Goal: Check status: Check status

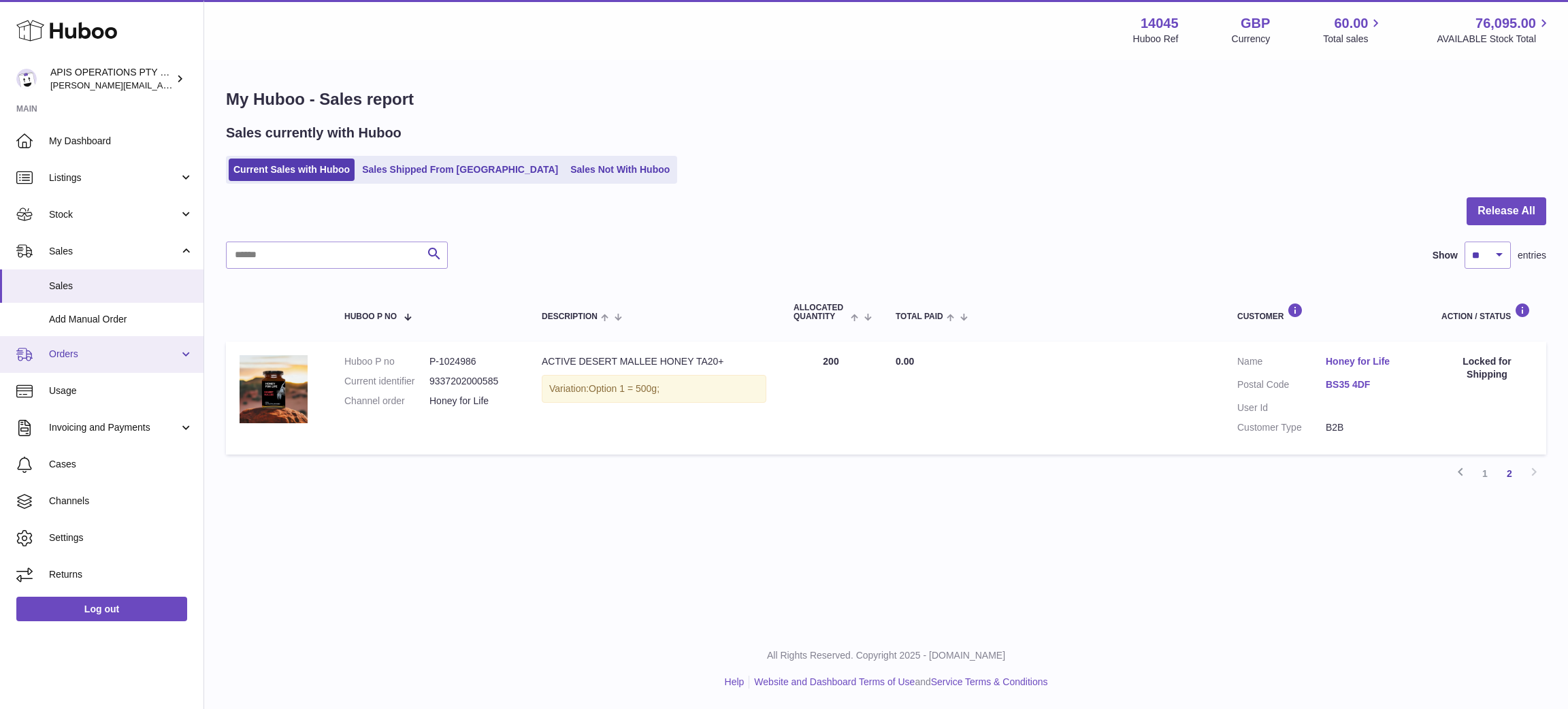
click at [183, 358] on link "Orders" at bounding box center [101, 354] width 203 height 37
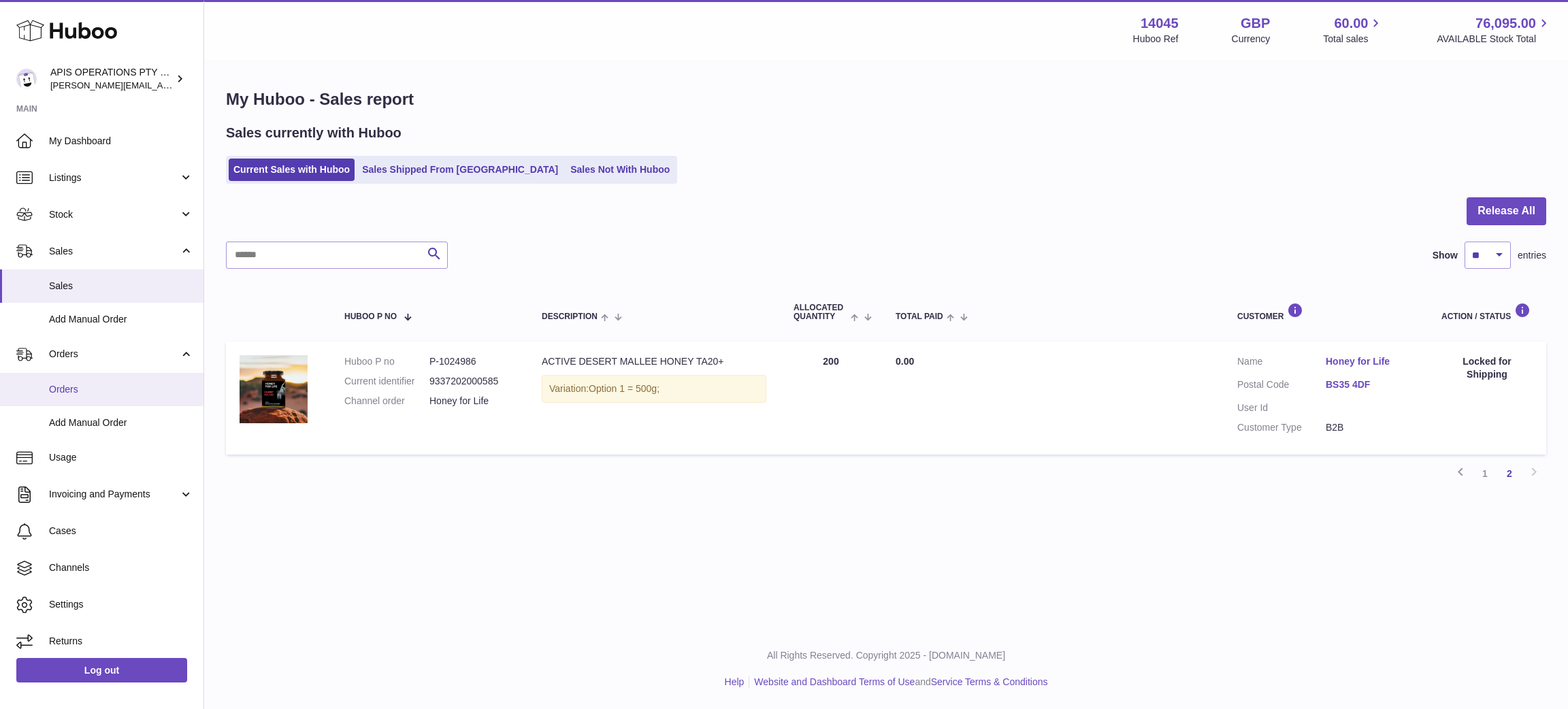
click at [58, 395] on link "Orders" at bounding box center [101, 390] width 203 height 34
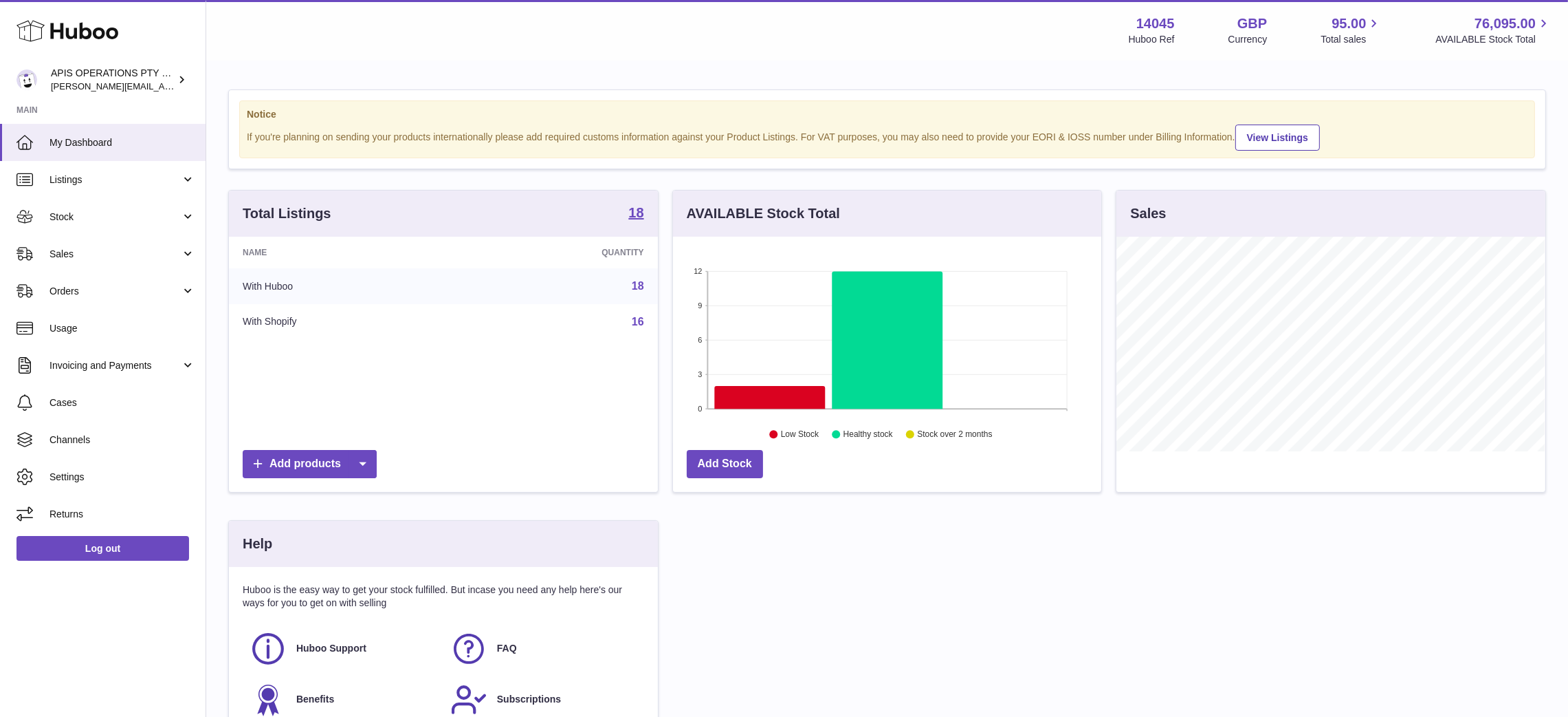
scroll to position [215, 429]
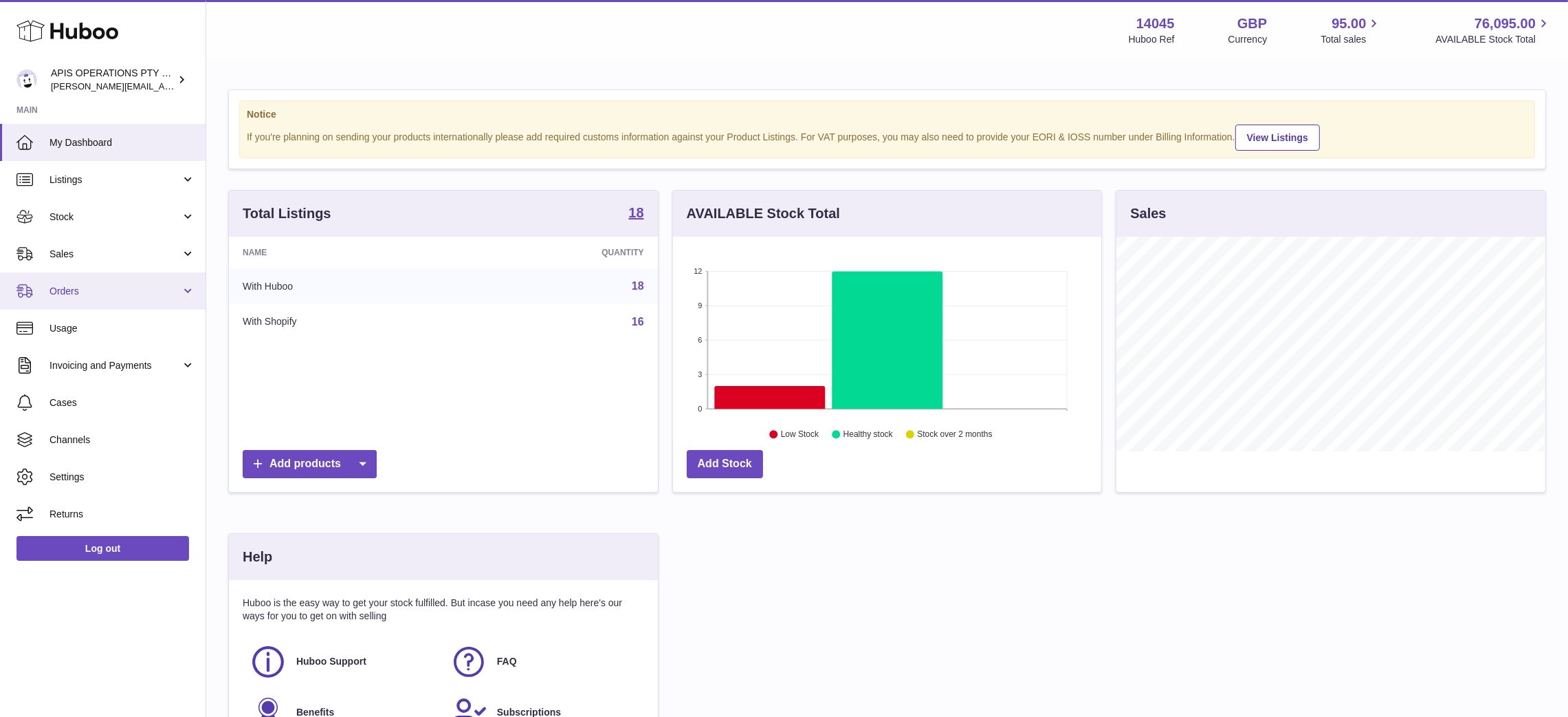
click at [185, 291] on link "Orders" at bounding box center [102, 291] width 205 height 37
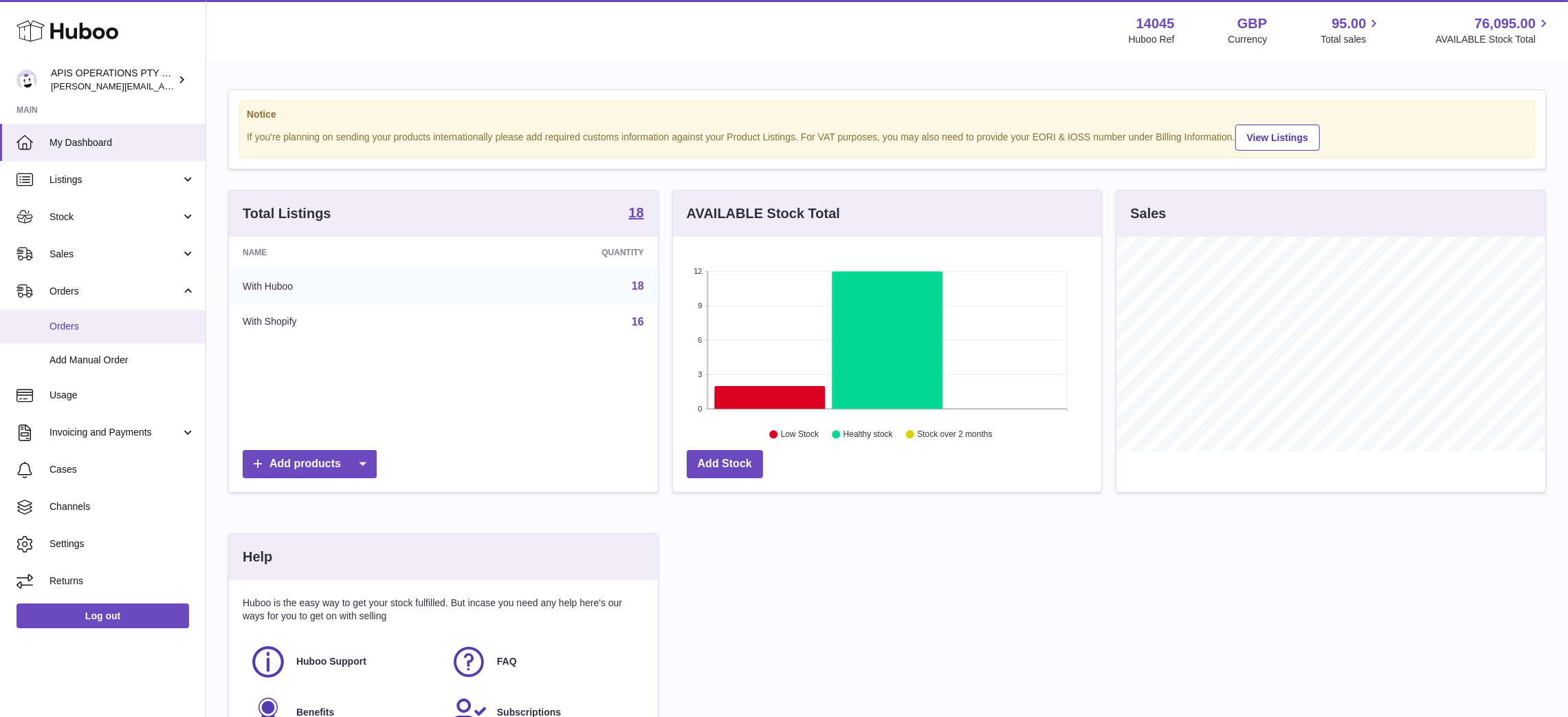
click at [93, 330] on span "Orders" at bounding box center [122, 326] width 146 height 13
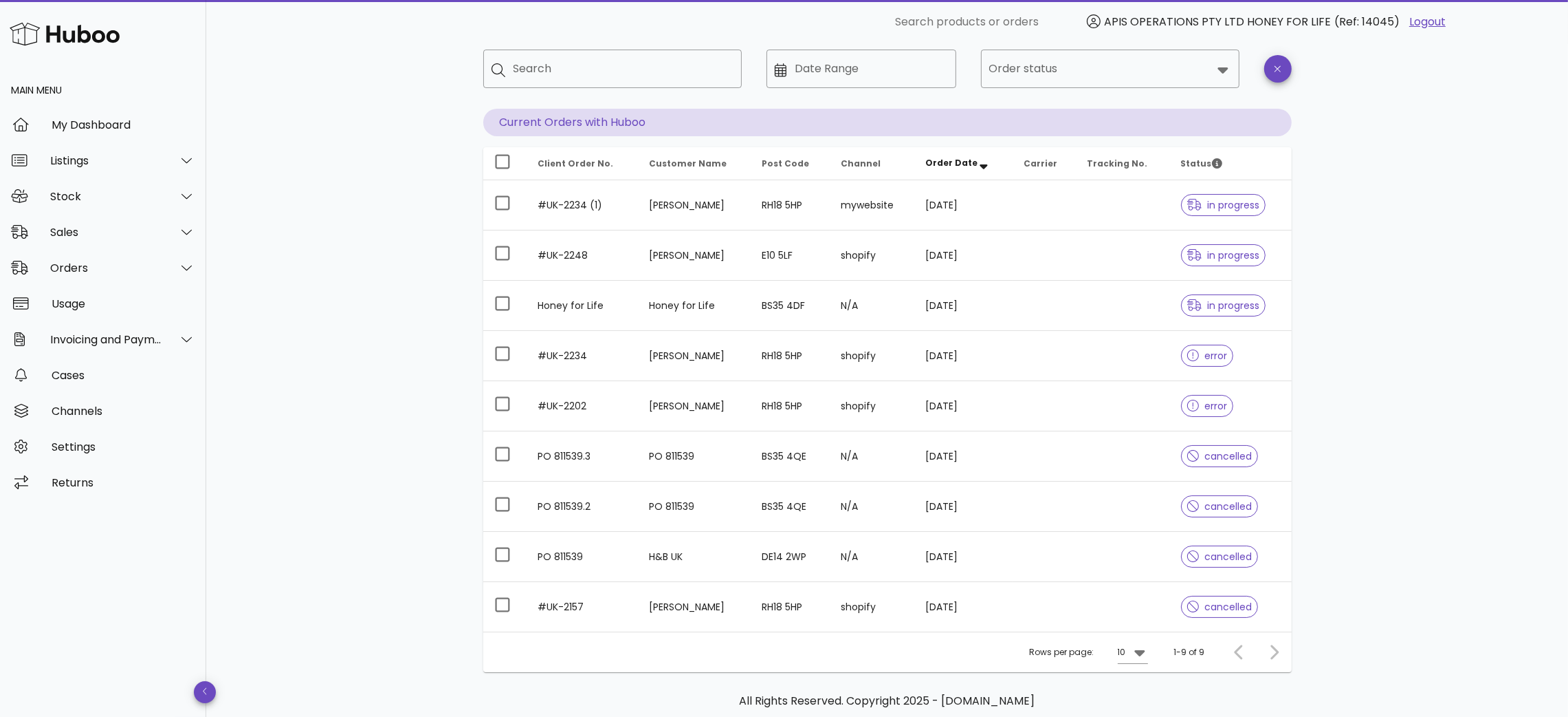
scroll to position [103, 0]
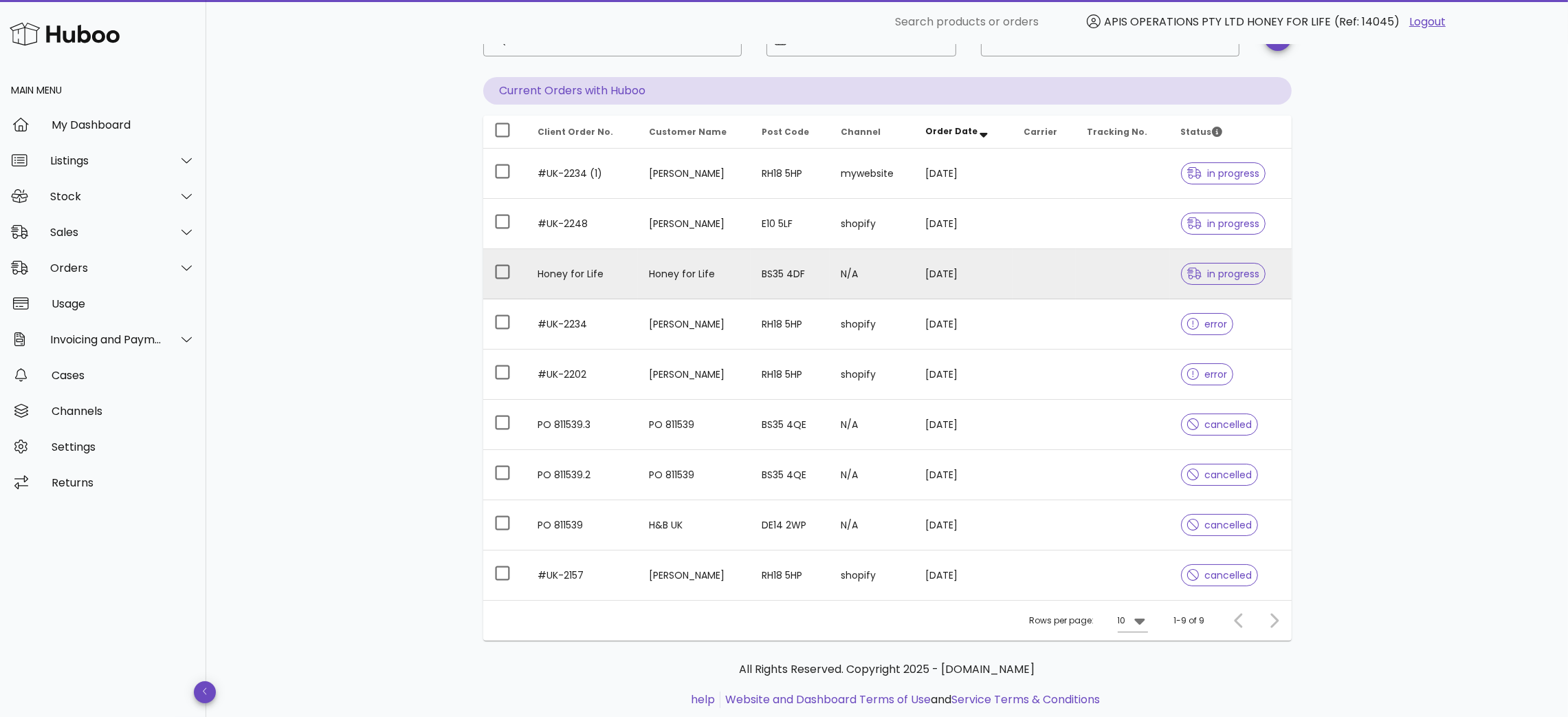
click at [560, 278] on td "Honey for Life" at bounding box center [582, 273] width 111 height 50
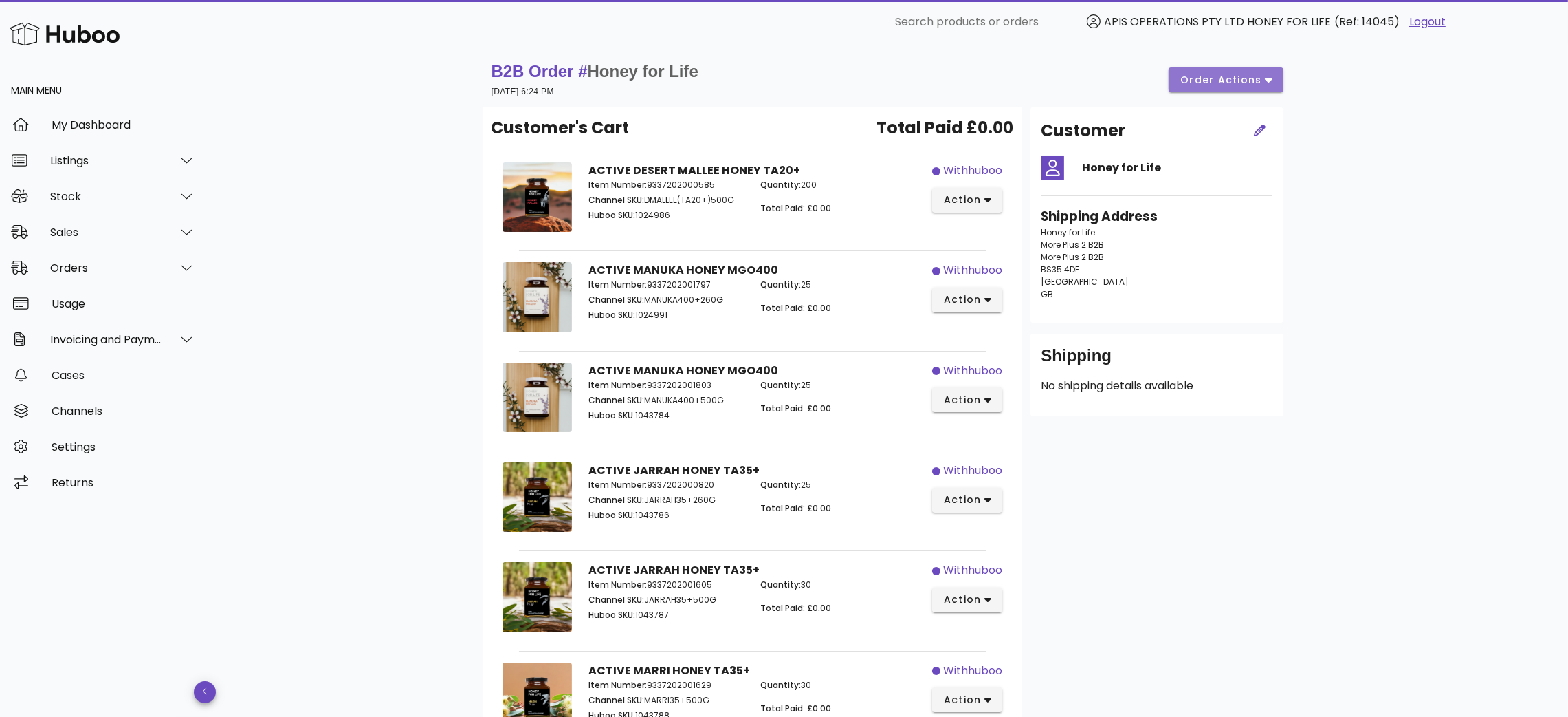
click at [1247, 87] on button "order actions" at bounding box center [1226, 79] width 114 height 25
click at [1441, 258] on div "B2B Order # Honey for Life [DATE] 6:24 PM order actions Customer's Cart Total P…" at bounding box center [887, 607] width 1362 height 1127
click at [976, 16] on div "Search products or orders" at bounding box center [982, 22] width 174 height 27
click at [137, 330] on div "Invoicing and Payments" at bounding box center [103, 339] width 206 height 36
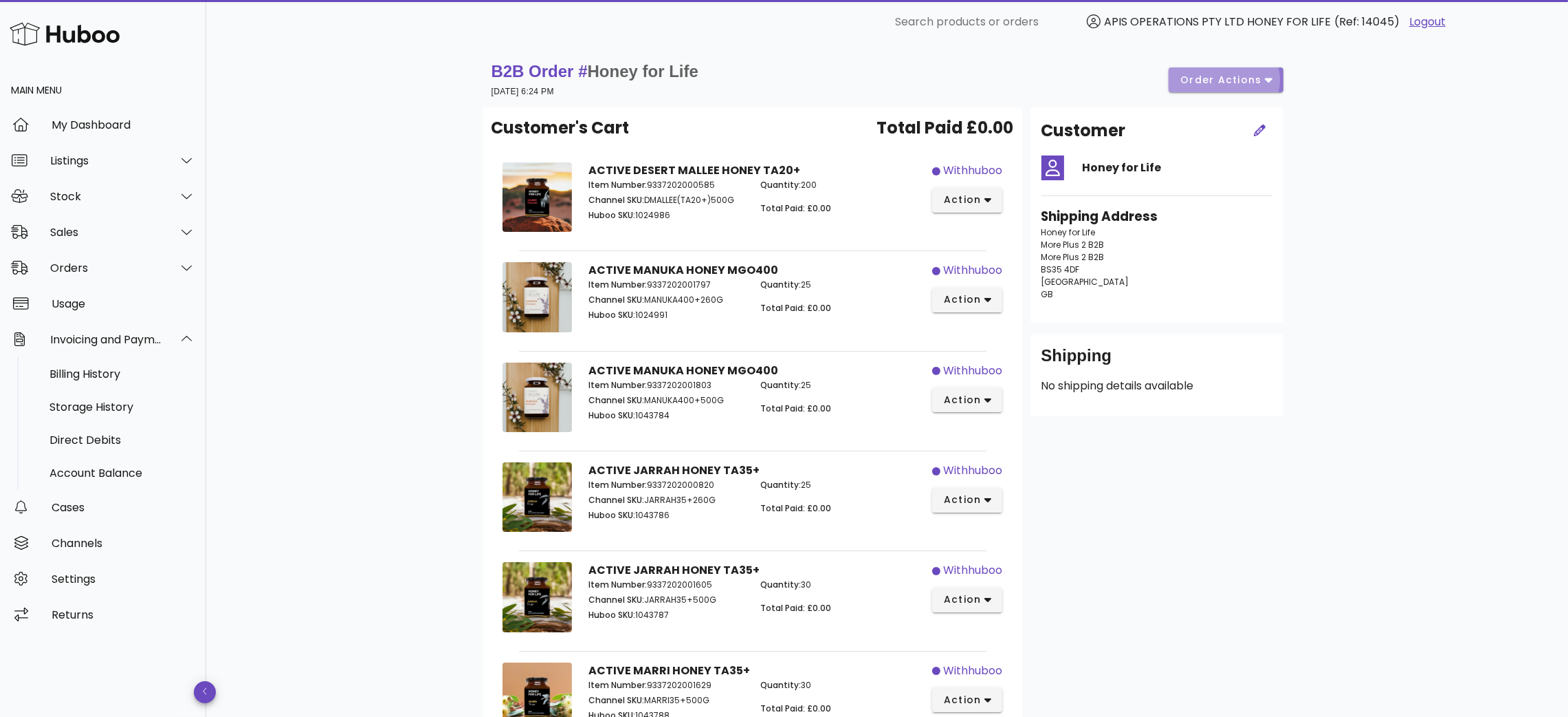
click at [1278, 85] on button "order actions" at bounding box center [1226, 79] width 114 height 25
click at [1392, 239] on div "B2B Order # Honey for Life 12 August 2025 at 6:24 PM order actions Customer's C…" at bounding box center [887, 607] width 1362 height 1127
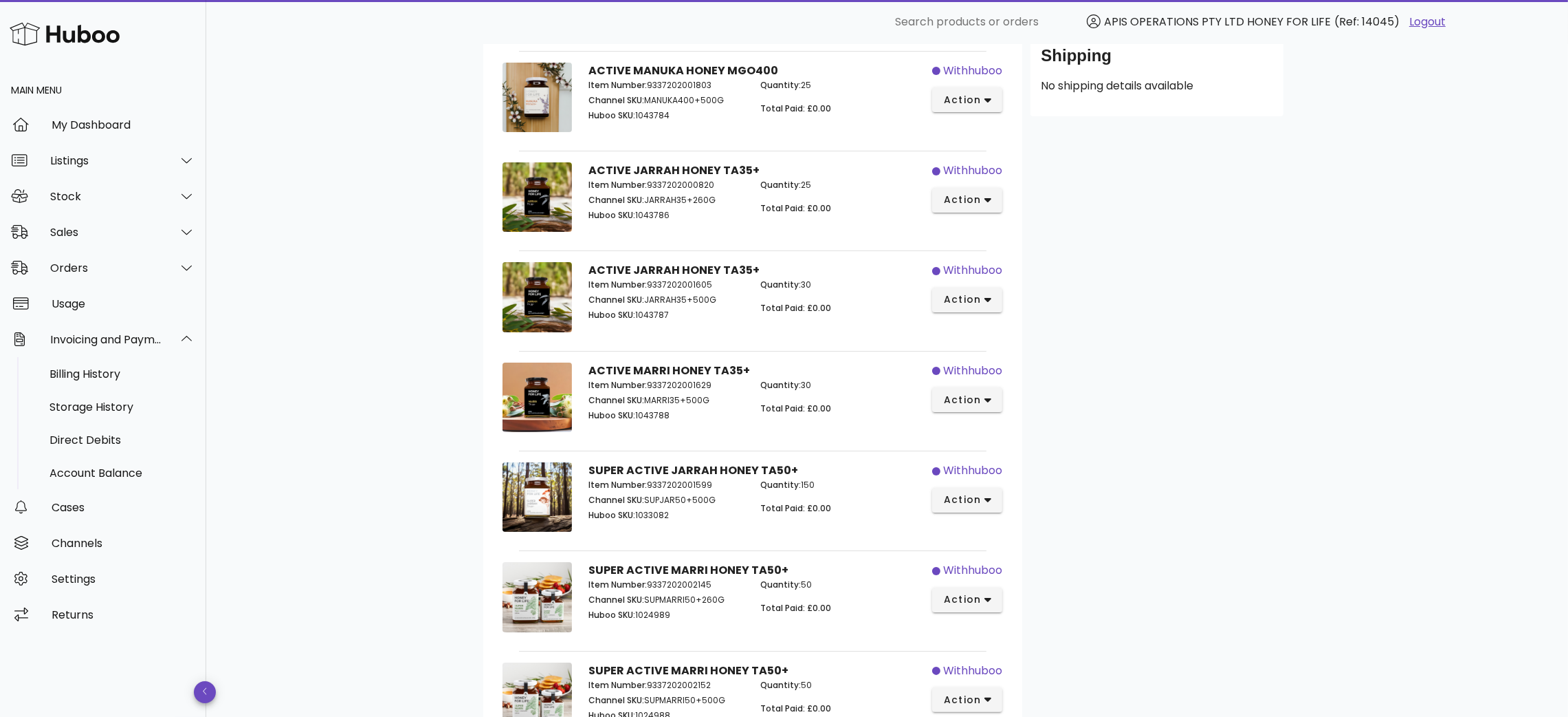
scroll to position [413, 0]
